Goal: Obtain resource: Download file/media

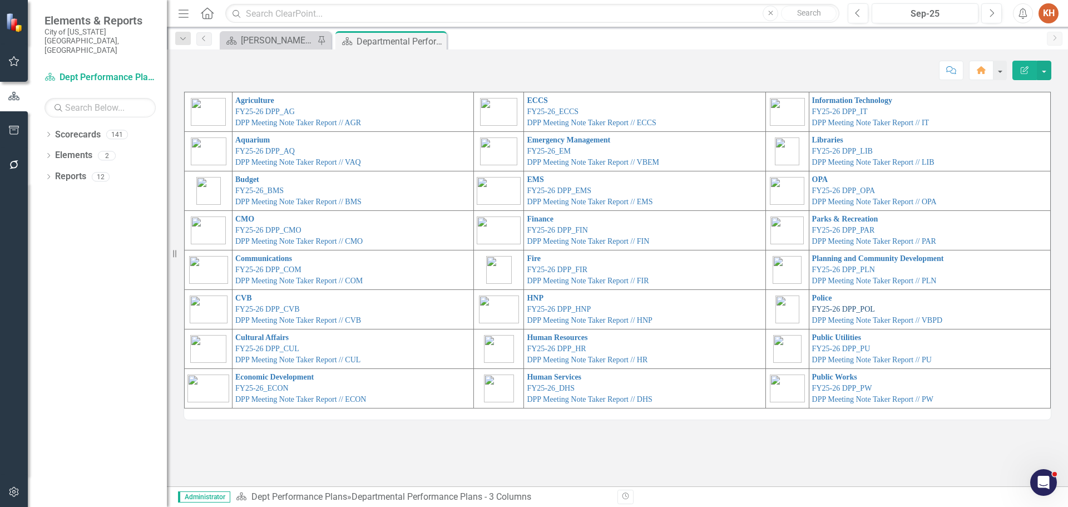
click at [847, 308] on link "FY25-26 DPP_POL" at bounding box center [843, 309] width 63 height 8
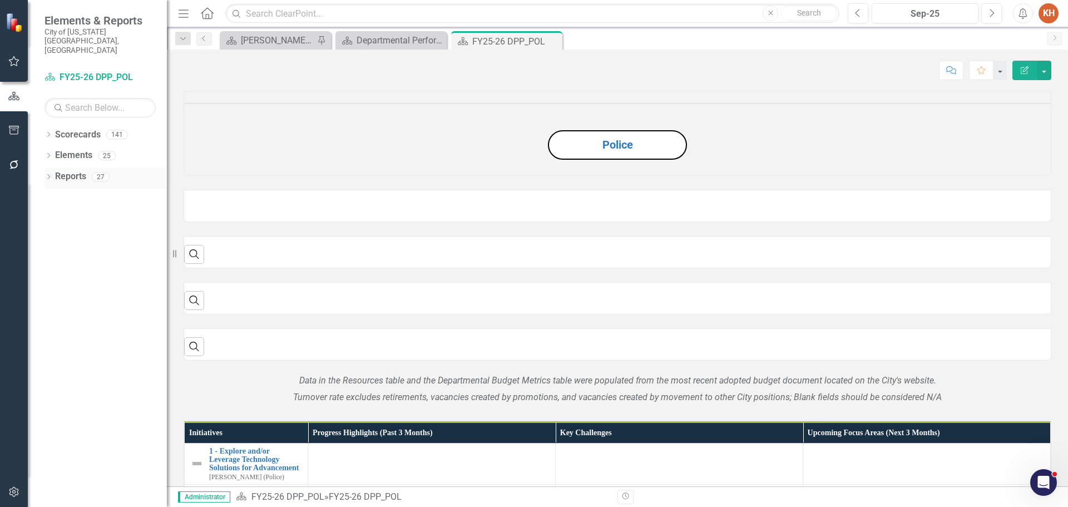
click at [55, 170] on link "Reports" at bounding box center [70, 176] width 31 height 13
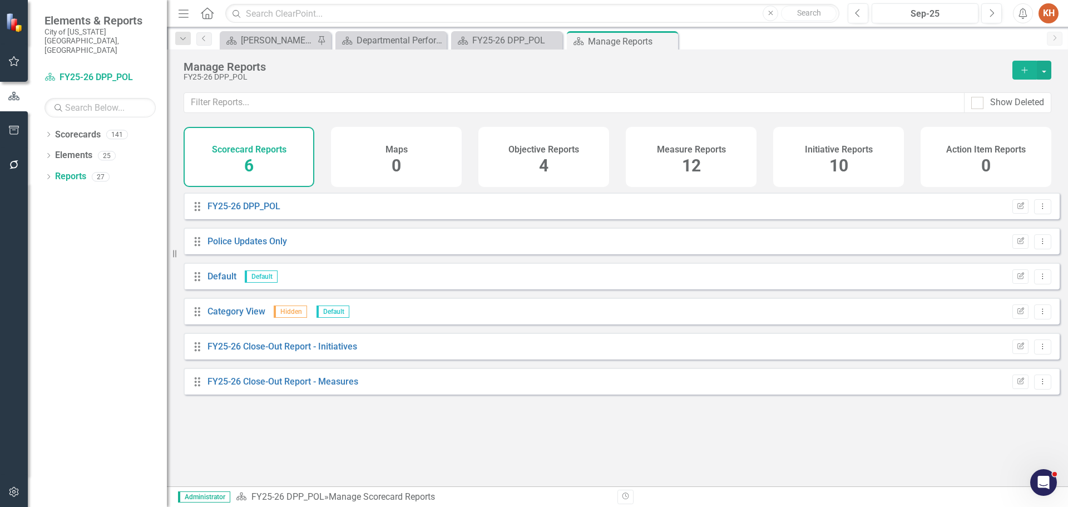
click at [821, 153] on h4 "Initiative Reports" at bounding box center [839, 150] width 68 height 10
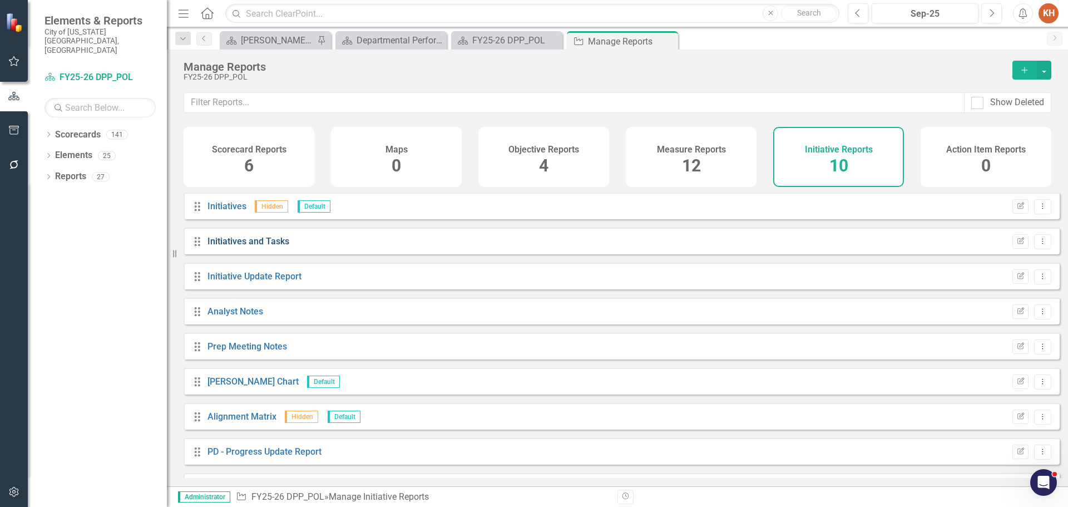
click at [235, 246] on link "Initiatives and Tasks" at bounding box center [248, 241] width 82 height 11
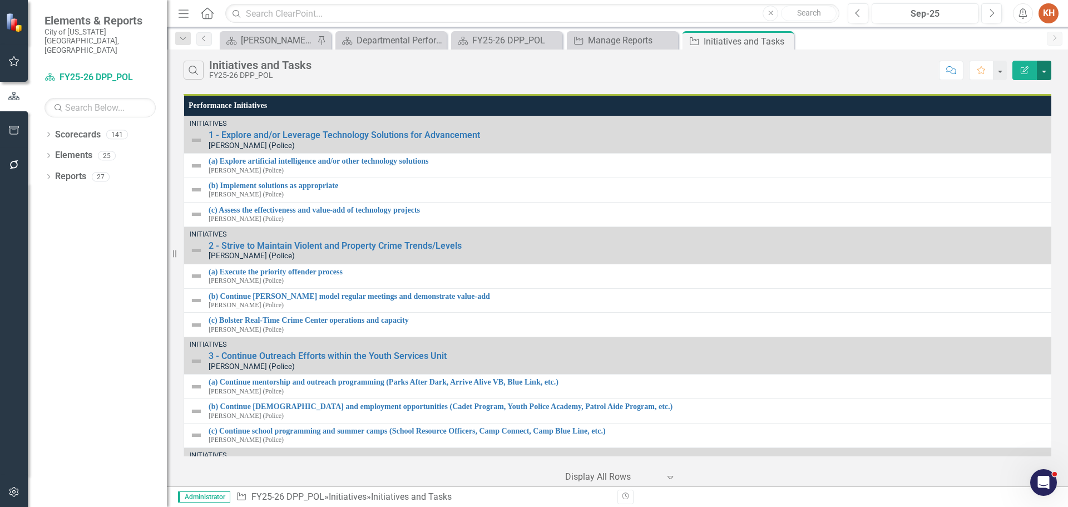
click at [1041, 76] on button "button" at bounding box center [1043, 70] width 14 height 19
click at [1027, 112] on link "PDF Export to PDF" at bounding box center [1006, 113] width 88 height 21
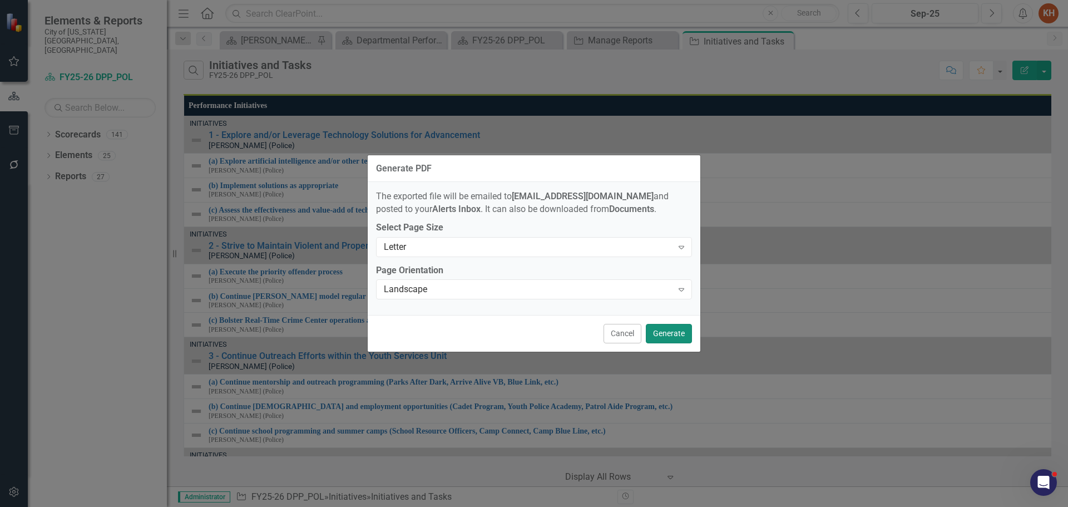
click at [672, 332] on button "Generate" at bounding box center [669, 333] width 46 height 19
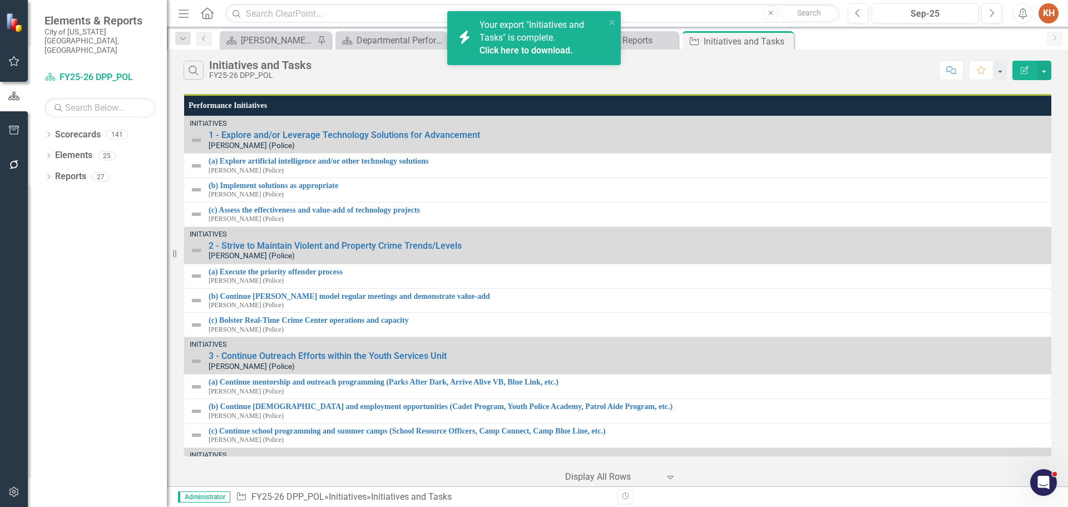
click at [1021, 12] on icon "Alerts" at bounding box center [1022, 13] width 12 height 11
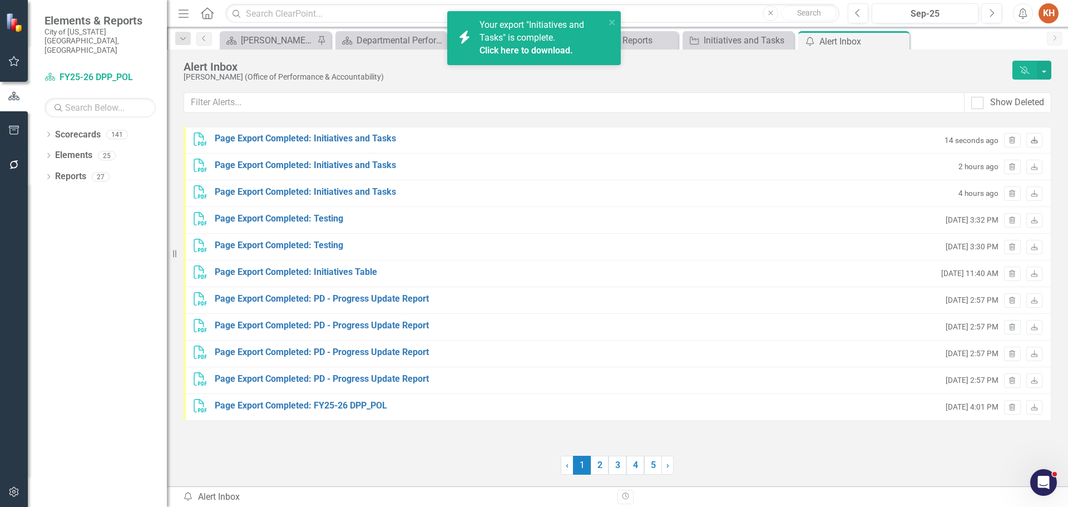
click at [1034, 142] on icon "Download" at bounding box center [1034, 140] width 8 height 7
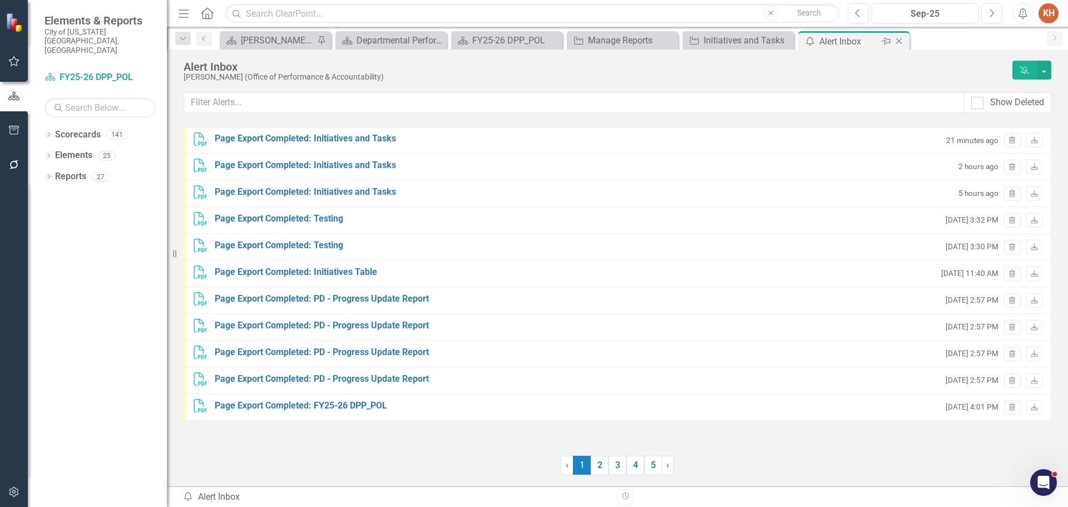
click at [897, 41] on icon "Close" at bounding box center [898, 41] width 11 height 9
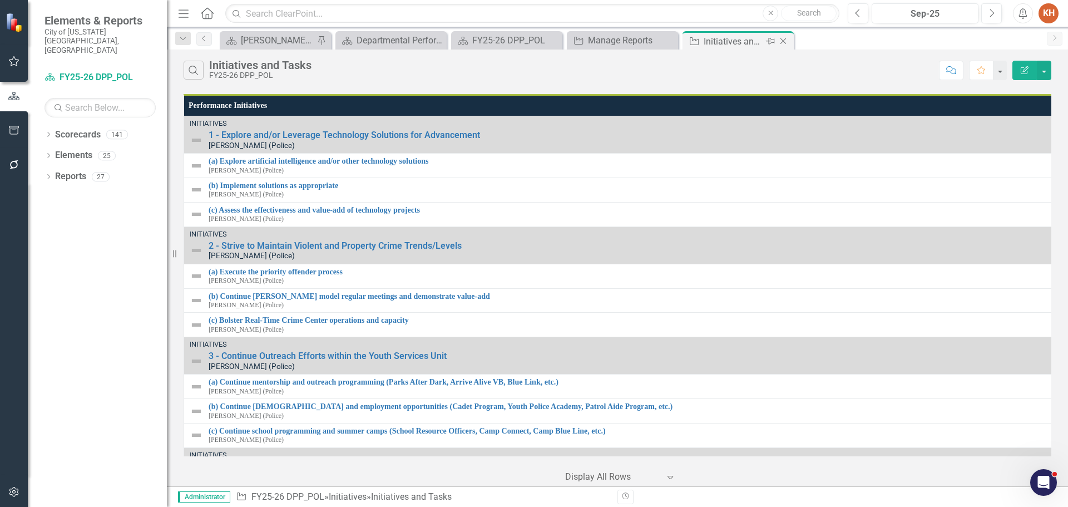
click at [782, 45] on icon "Close" at bounding box center [782, 41] width 11 height 9
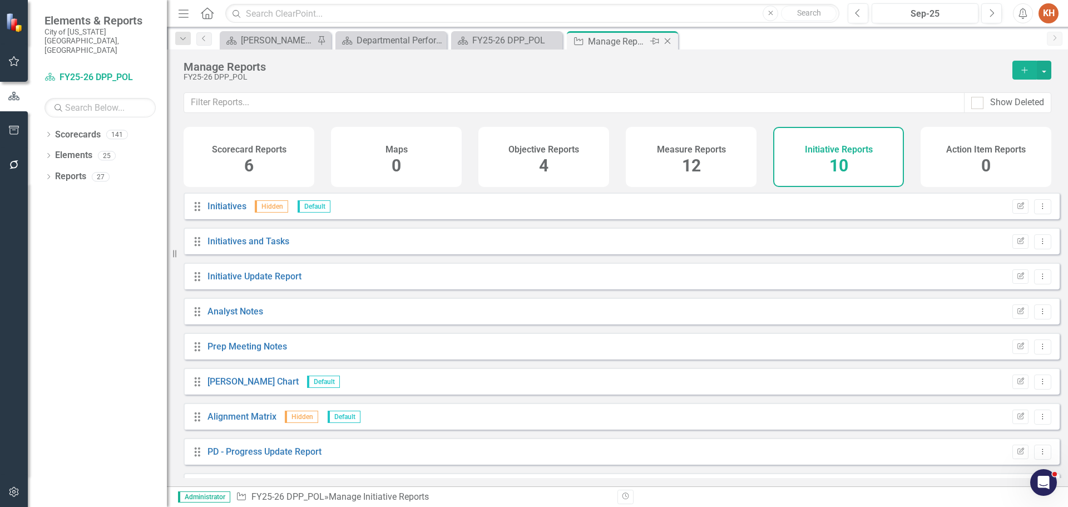
click at [667, 39] on icon "Close" at bounding box center [667, 41] width 11 height 9
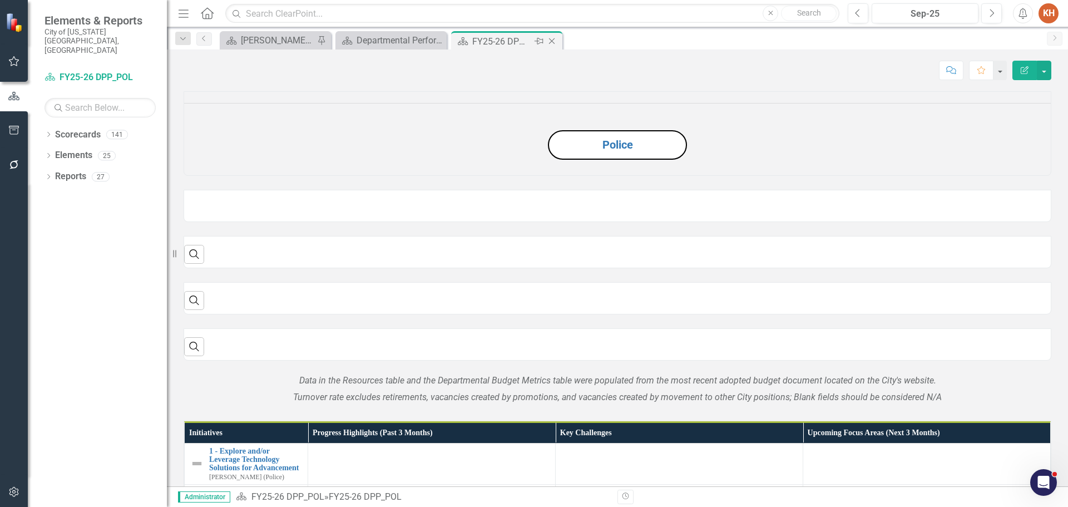
click at [549, 40] on icon "Close" at bounding box center [551, 41] width 11 height 9
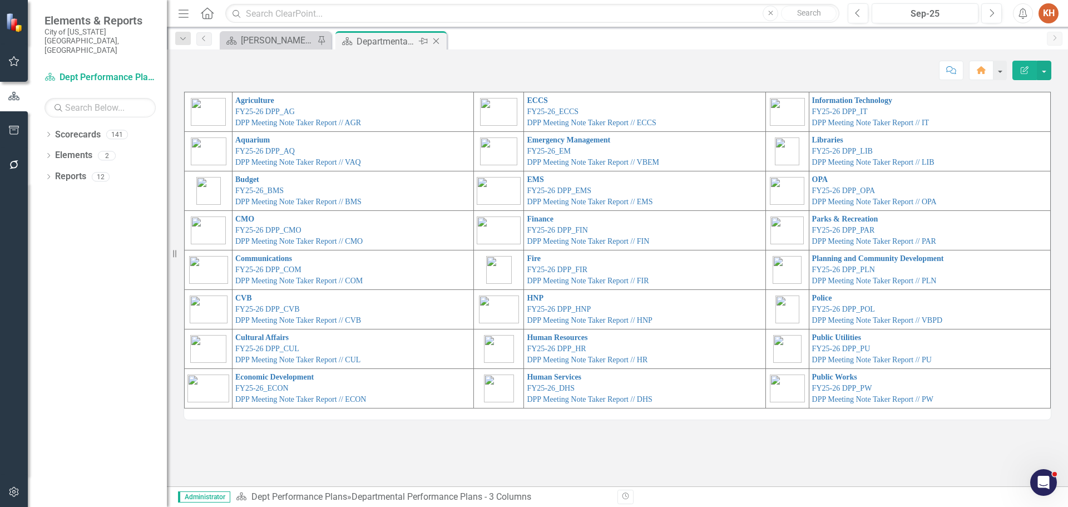
click at [436, 38] on icon "Close" at bounding box center [435, 41] width 11 height 9
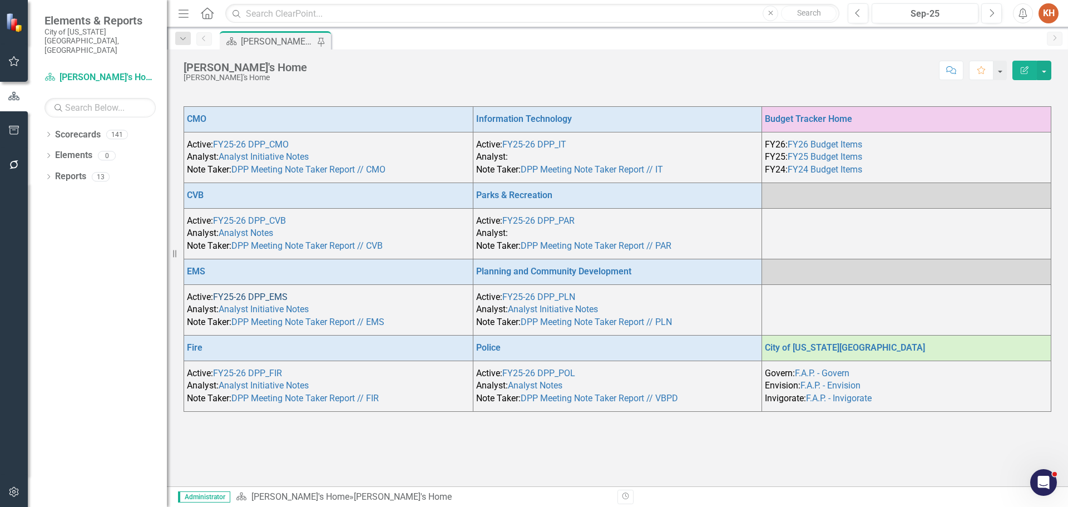
click at [252, 294] on link "FY25-26 DPP_EMS" at bounding box center [250, 296] width 75 height 11
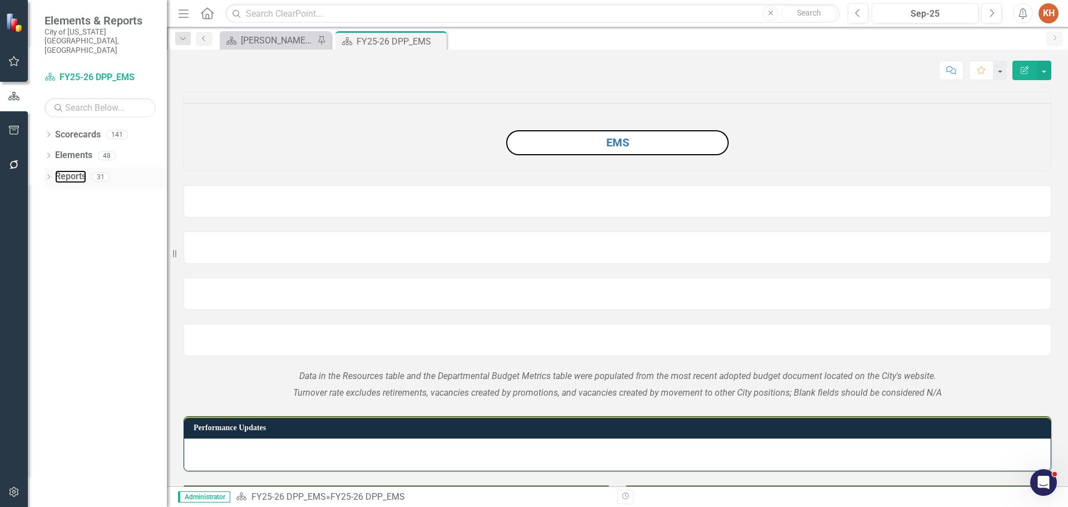
click at [76, 170] on link "Reports" at bounding box center [70, 176] width 31 height 13
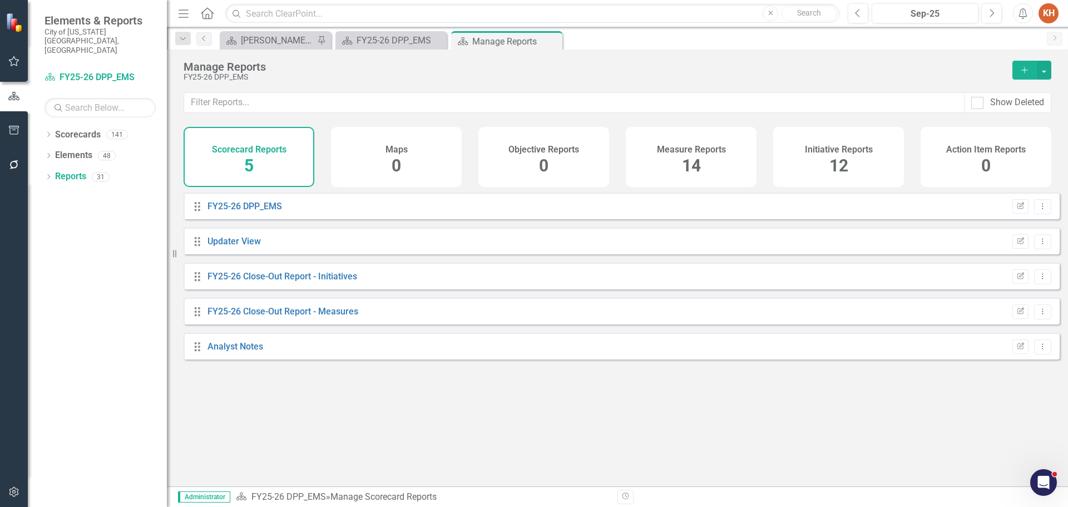
click at [819, 157] on div "Initiative Reports 12" at bounding box center [838, 157] width 131 height 60
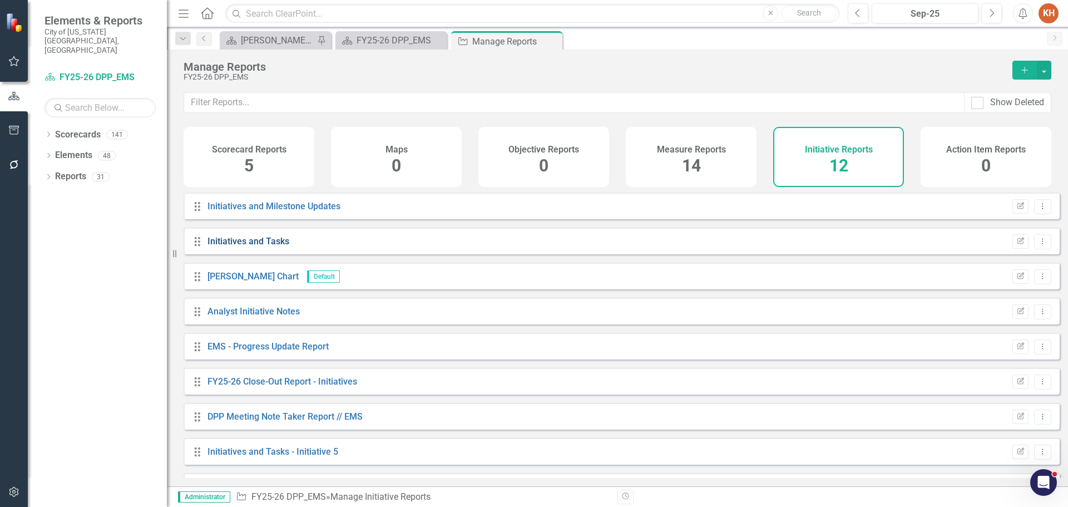
click at [262, 246] on link "Initiatives and Tasks" at bounding box center [248, 241] width 82 height 11
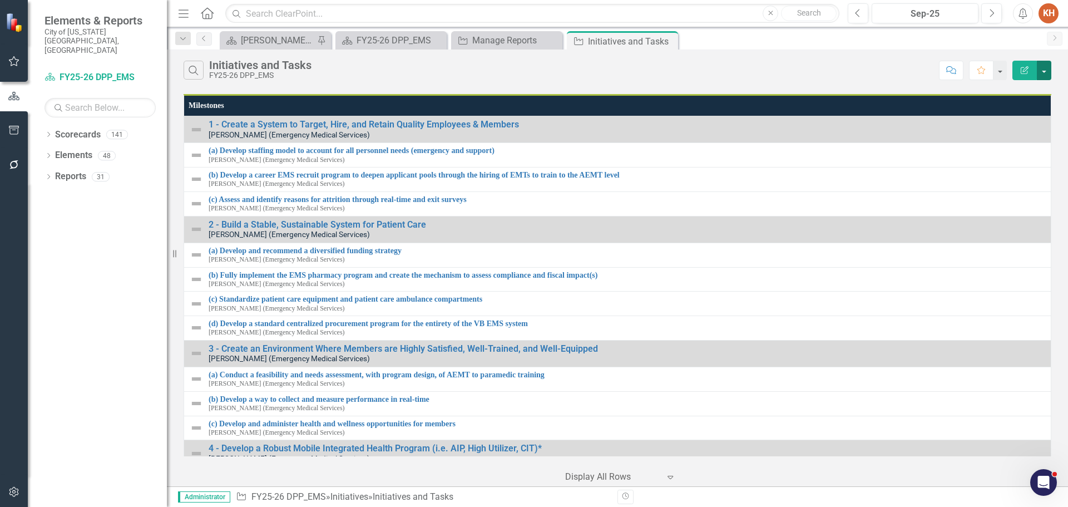
click at [1046, 70] on button "button" at bounding box center [1043, 70] width 14 height 19
click at [1010, 115] on link "PDF Export to PDF" at bounding box center [1006, 113] width 88 height 21
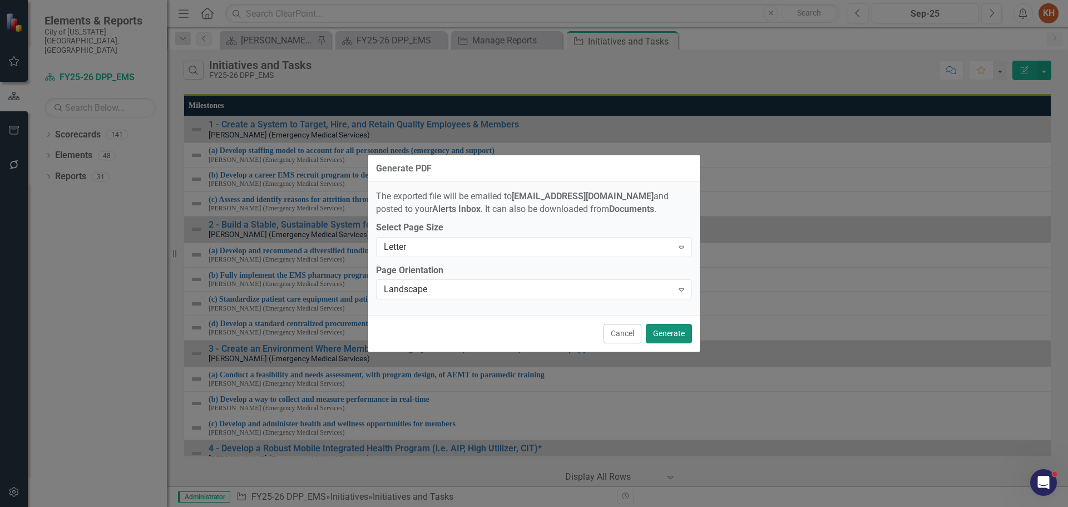
click at [674, 337] on button "Generate" at bounding box center [669, 333] width 46 height 19
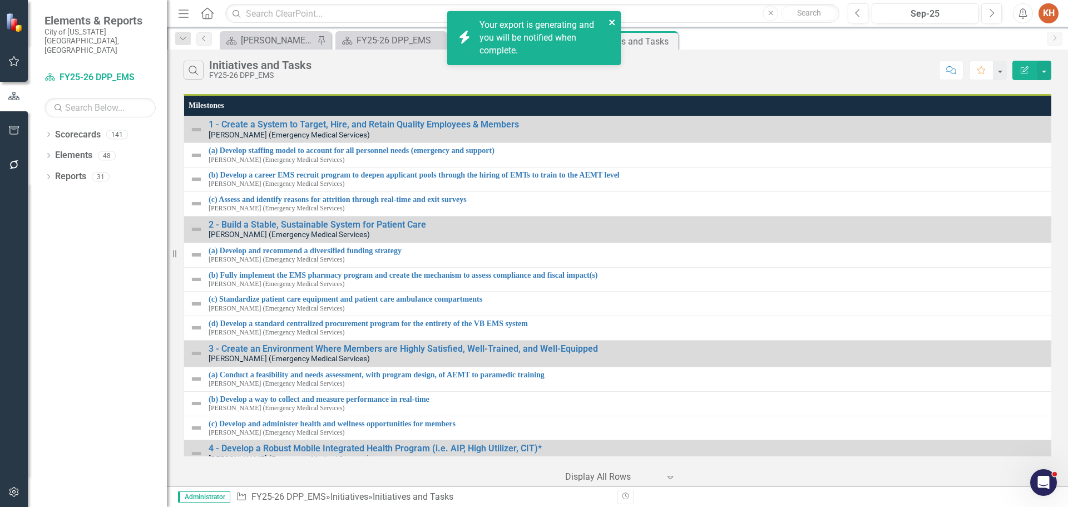
click at [610, 21] on icon "close" at bounding box center [612, 22] width 6 height 6
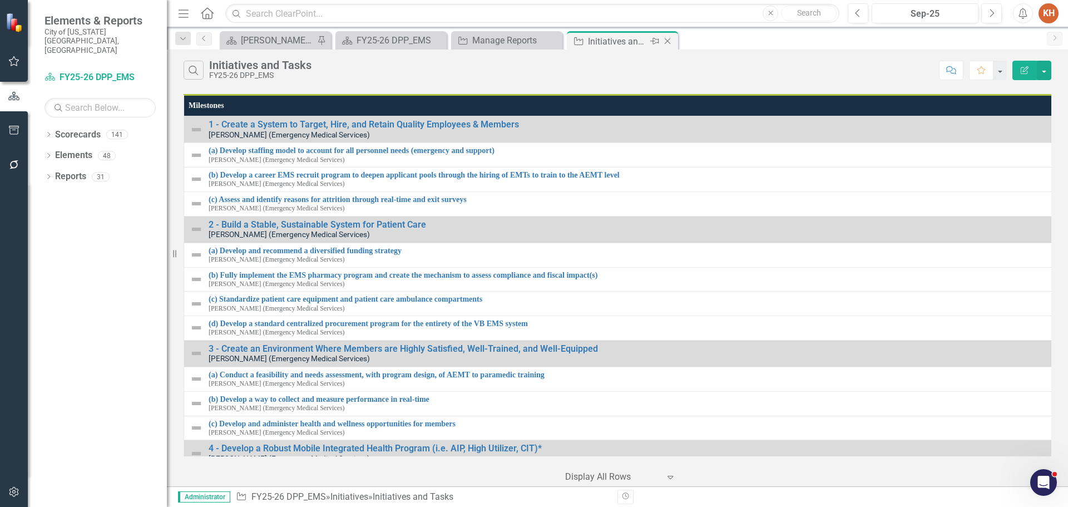
click at [669, 40] on icon "Close" at bounding box center [667, 41] width 11 height 9
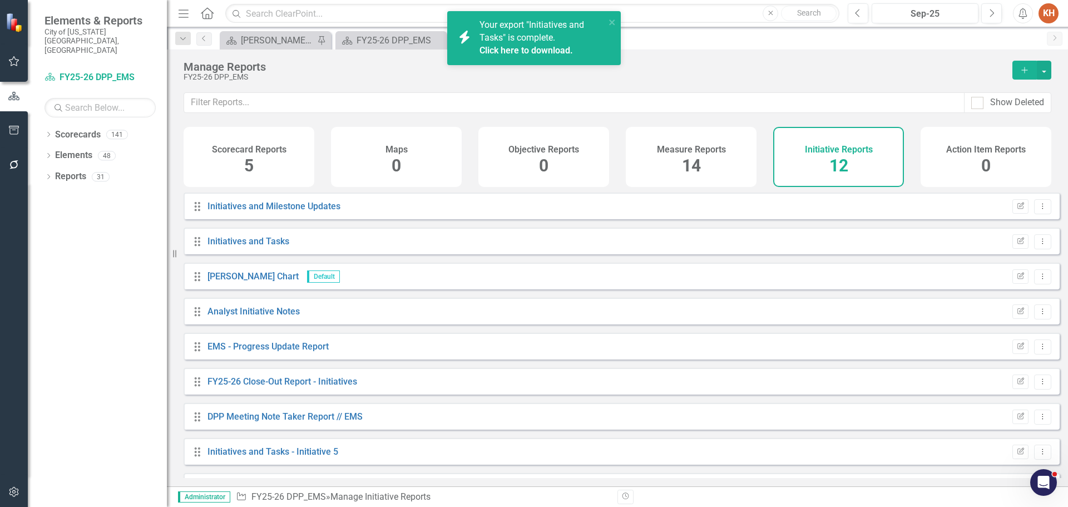
click at [1026, 6] on button "Alerts" at bounding box center [1022, 13] width 20 height 20
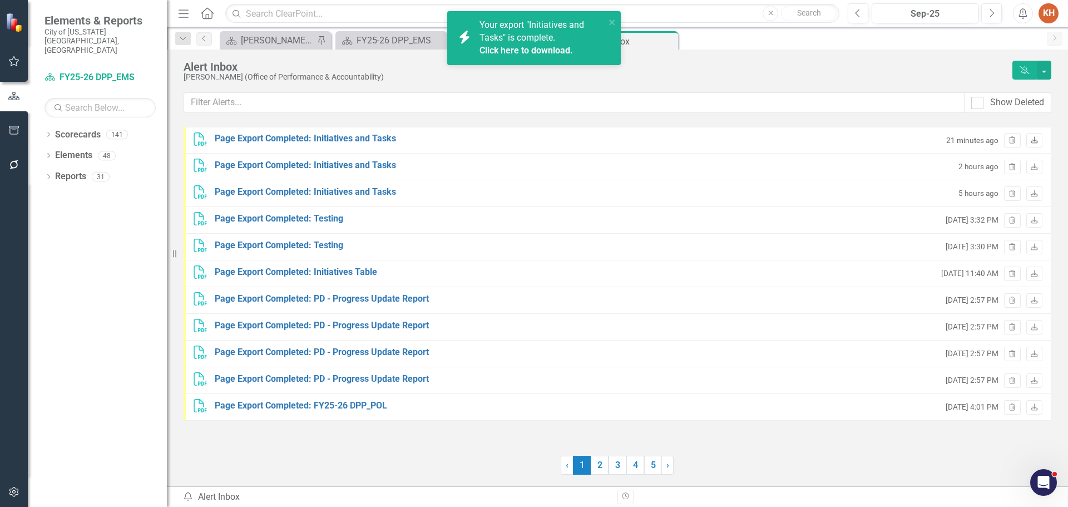
click at [1041, 142] on link "Download" at bounding box center [1034, 140] width 16 height 14
click at [1032, 138] on icon "Download" at bounding box center [1034, 140] width 8 height 7
